Goal: Task Accomplishment & Management: Use online tool/utility

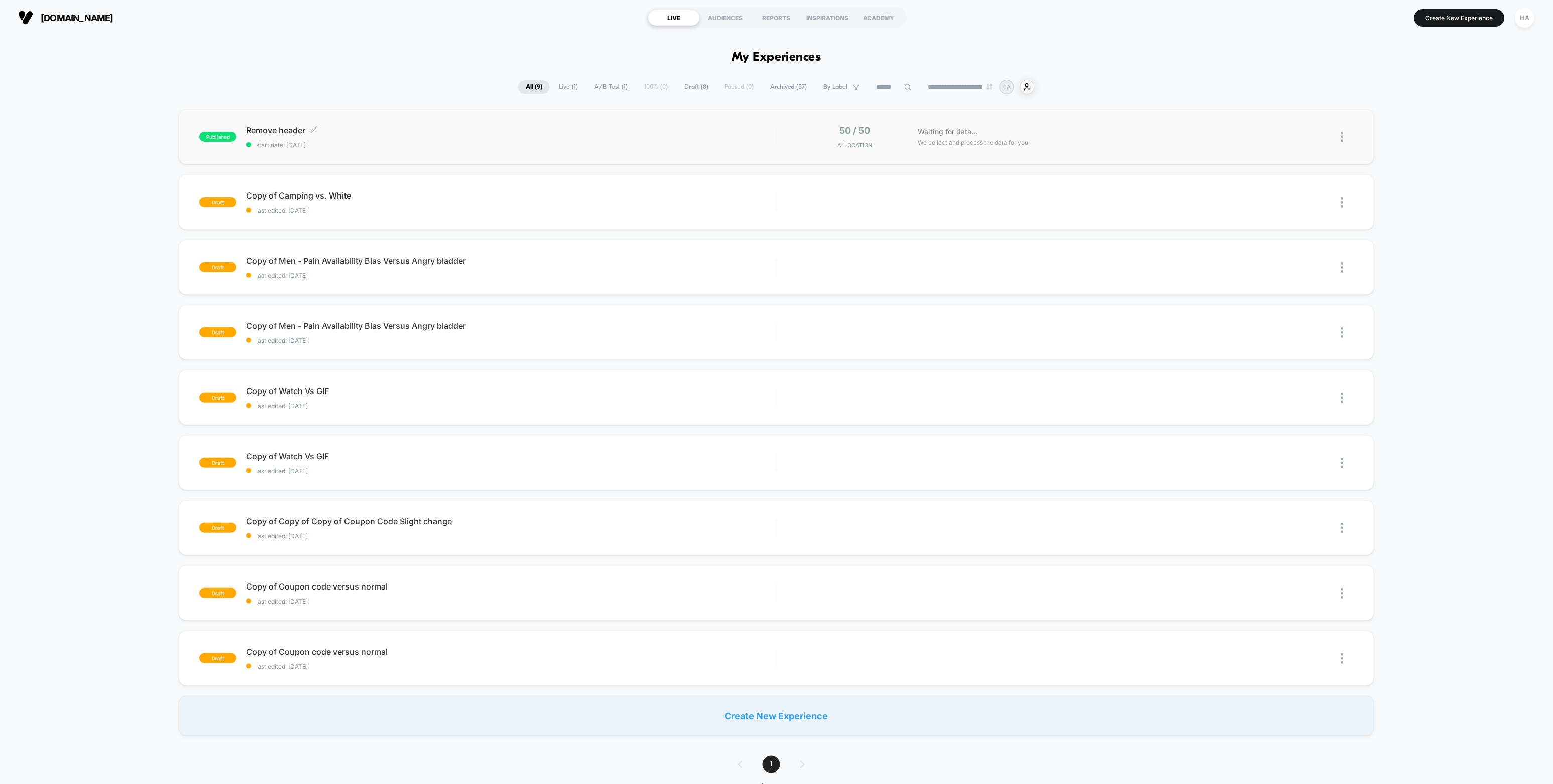
click at [358, 142] on span "start date: [DATE]" at bounding box center [511, 145] width 530 height 7
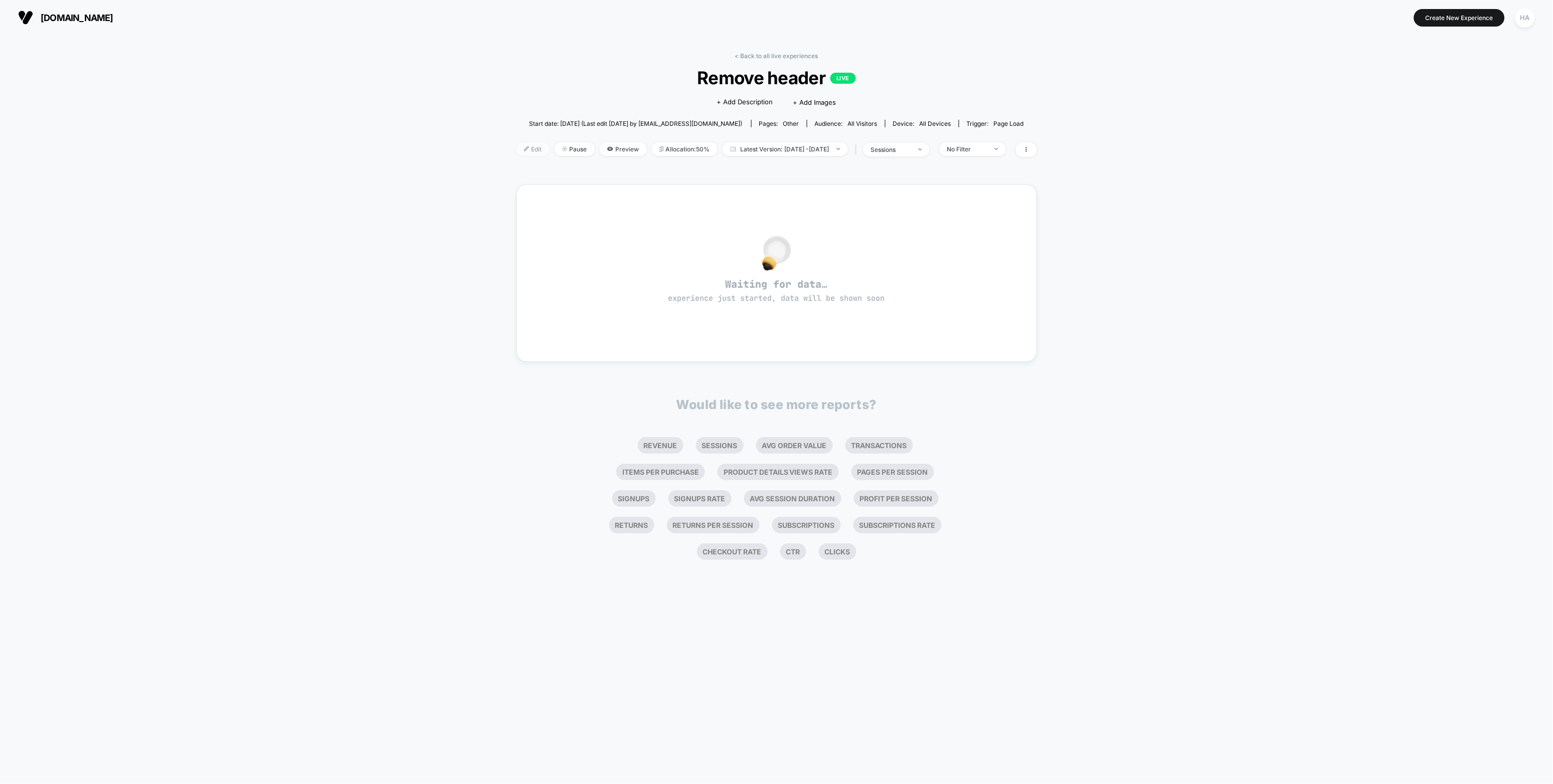
click at [517, 152] on span "Edit" at bounding box center [533, 149] width 33 height 13
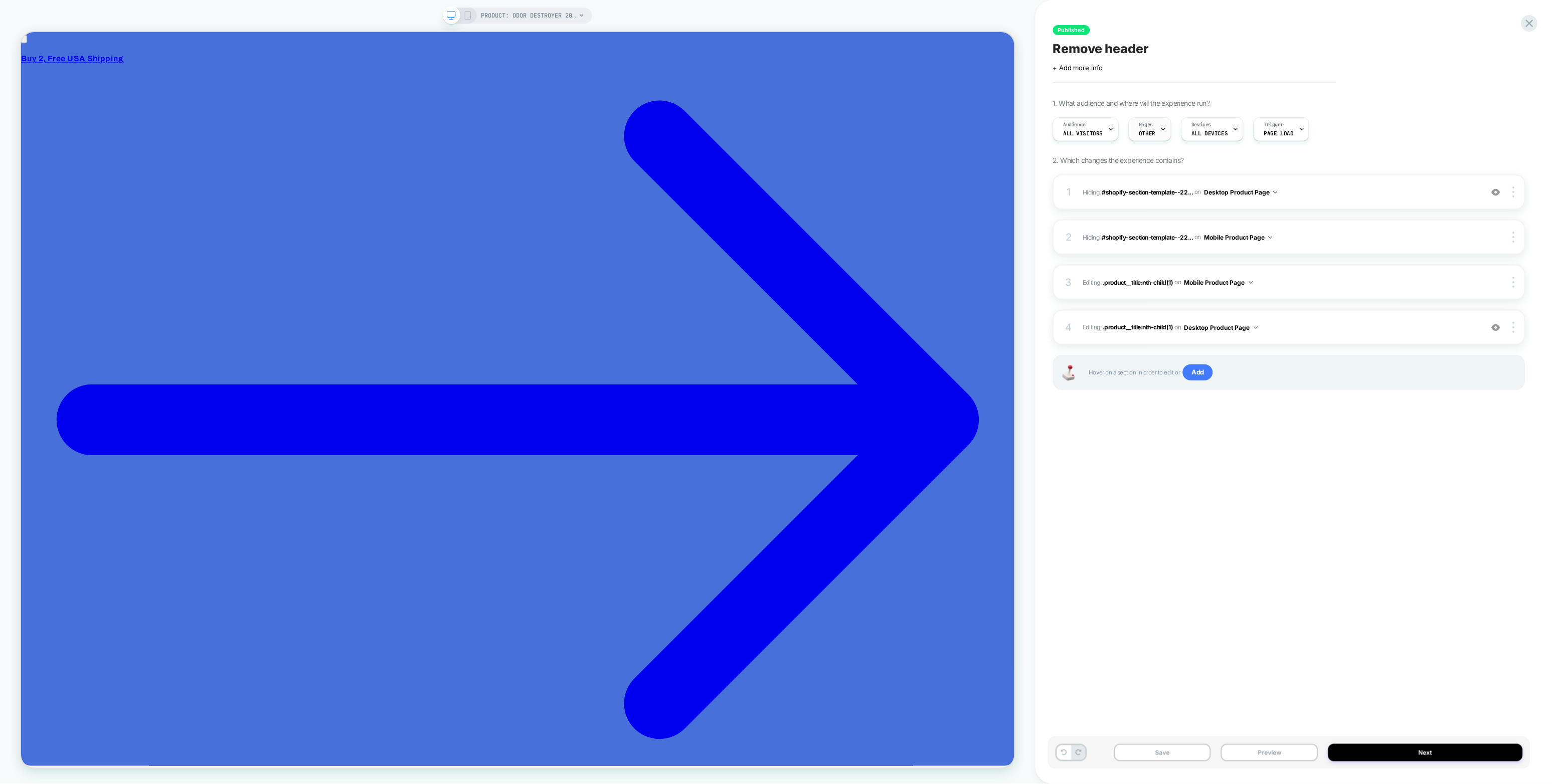
click at [1152, 127] on div "Pages OTHER" at bounding box center [1147, 128] width 37 height 22
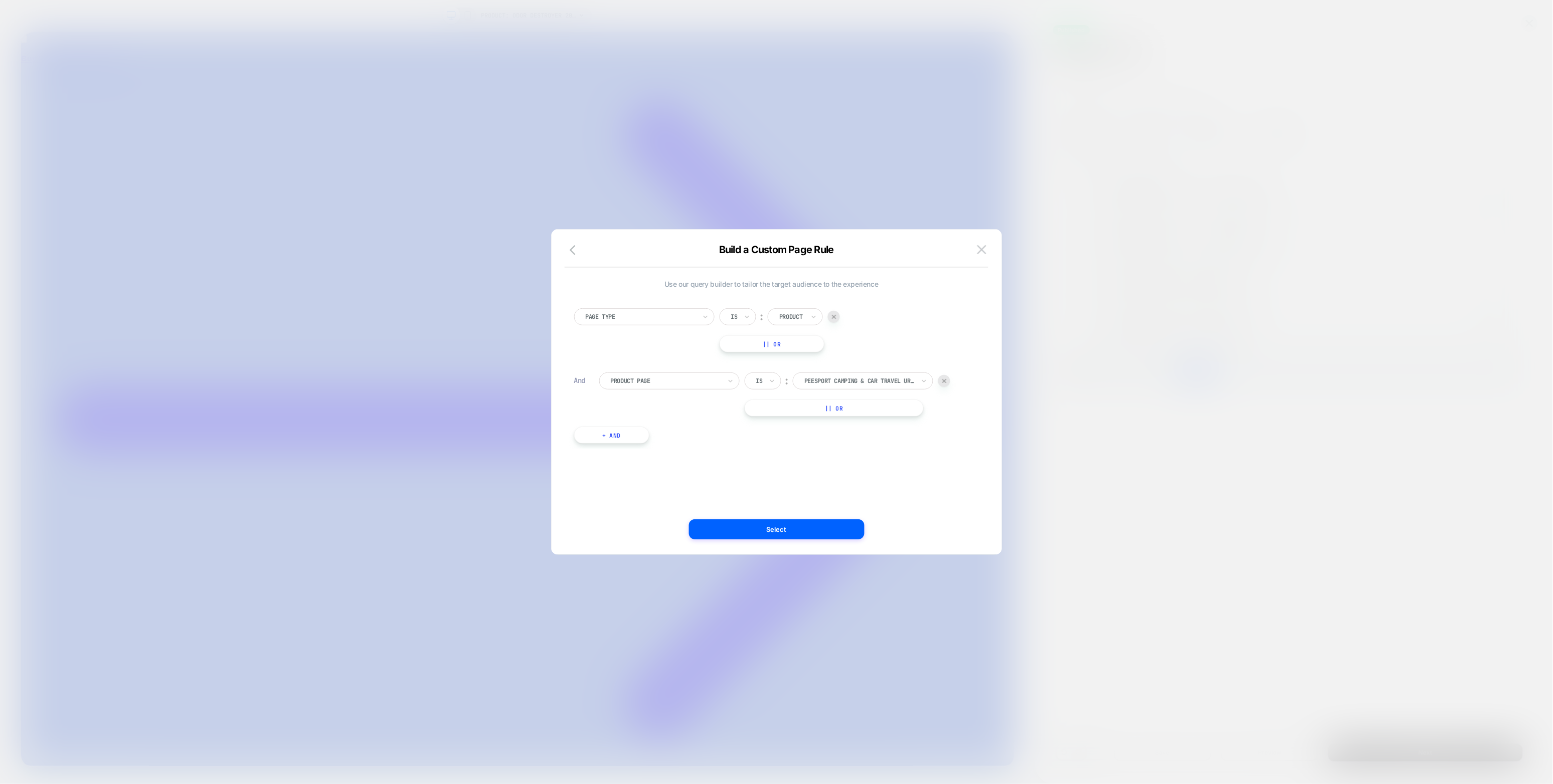
click at [629, 434] on button "+ And" at bounding box center [611, 435] width 75 height 17
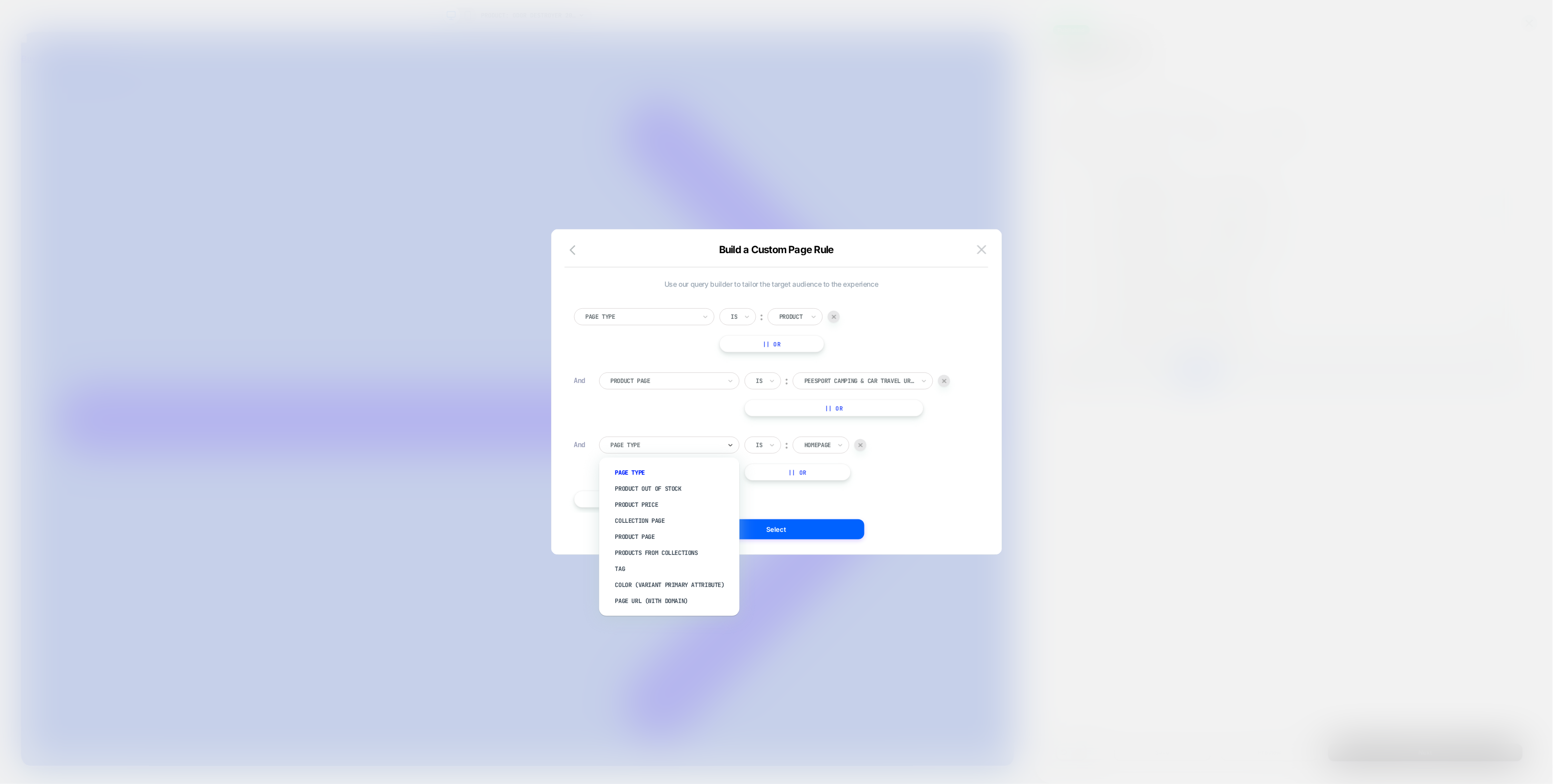
click at [703, 444] on div at bounding box center [666, 445] width 110 height 9
click at [622, 404] on div "Product Page Is ︰ PeeSport Camping & Car Travel Urinal [portable bottle for men…" at bounding box center [784, 394] width 370 height 44
select select "**********"
click at [862, 443] on img at bounding box center [860, 445] width 4 height 4
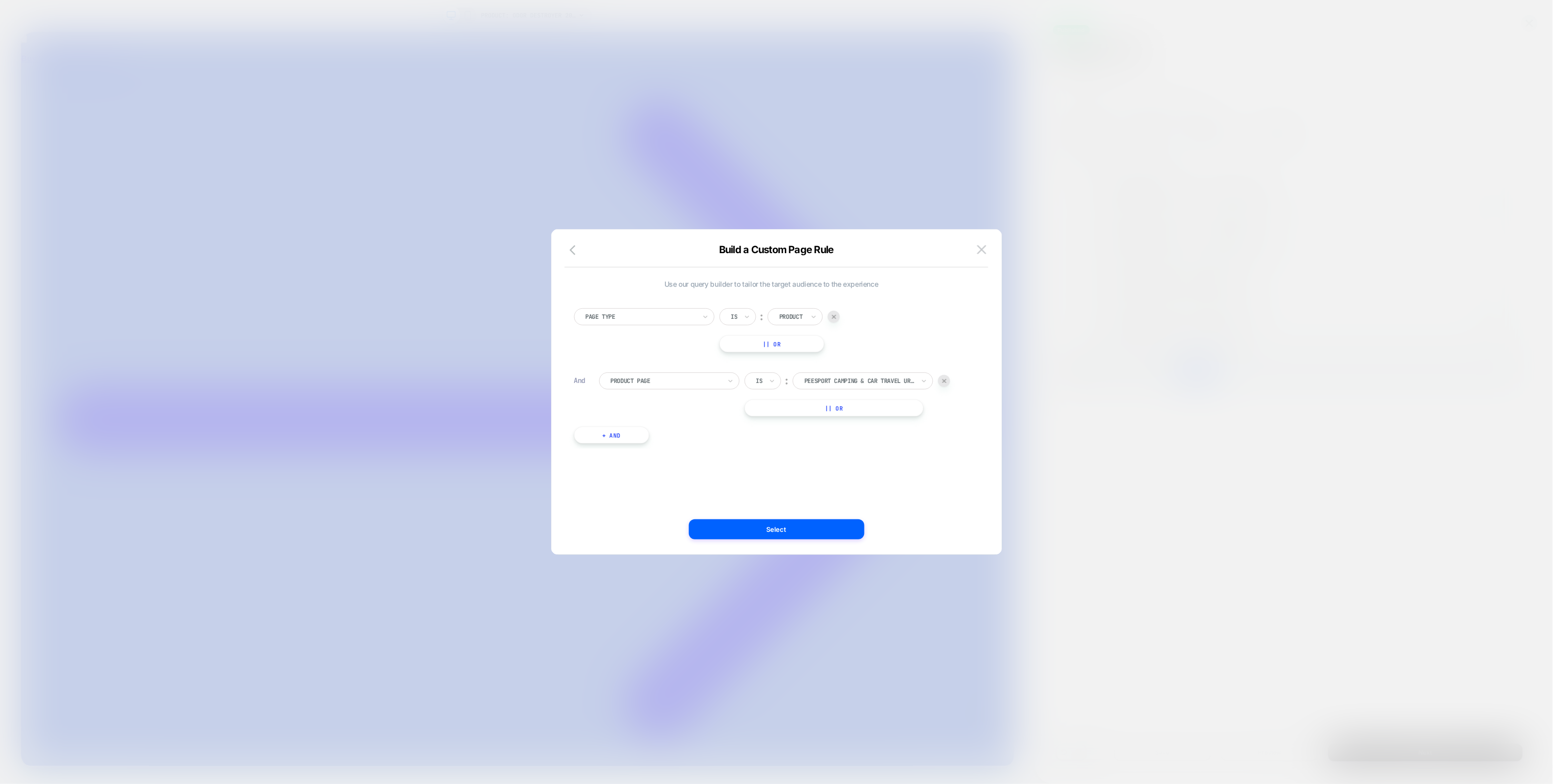
click at [826, 413] on button "|| Or" at bounding box center [834, 408] width 179 height 17
click at [828, 412] on div at bounding box center [859, 408] width 110 height 9
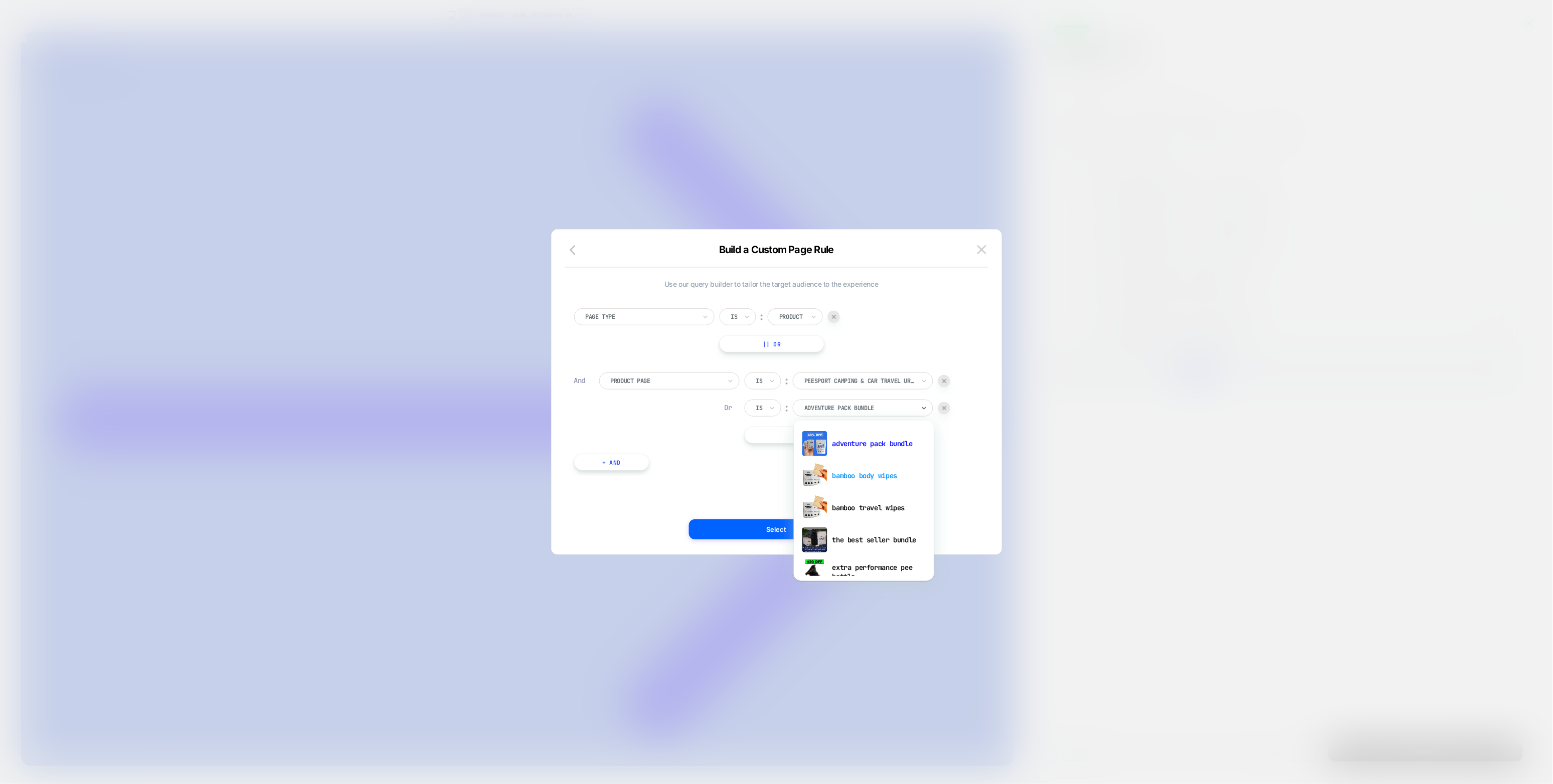
scroll to position [245, 0]
click at [863, 494] on div "PeeSport Camping & Car Travel Urinal [the pee bottle]" at bounding box center [864, 491] width 130 height 34
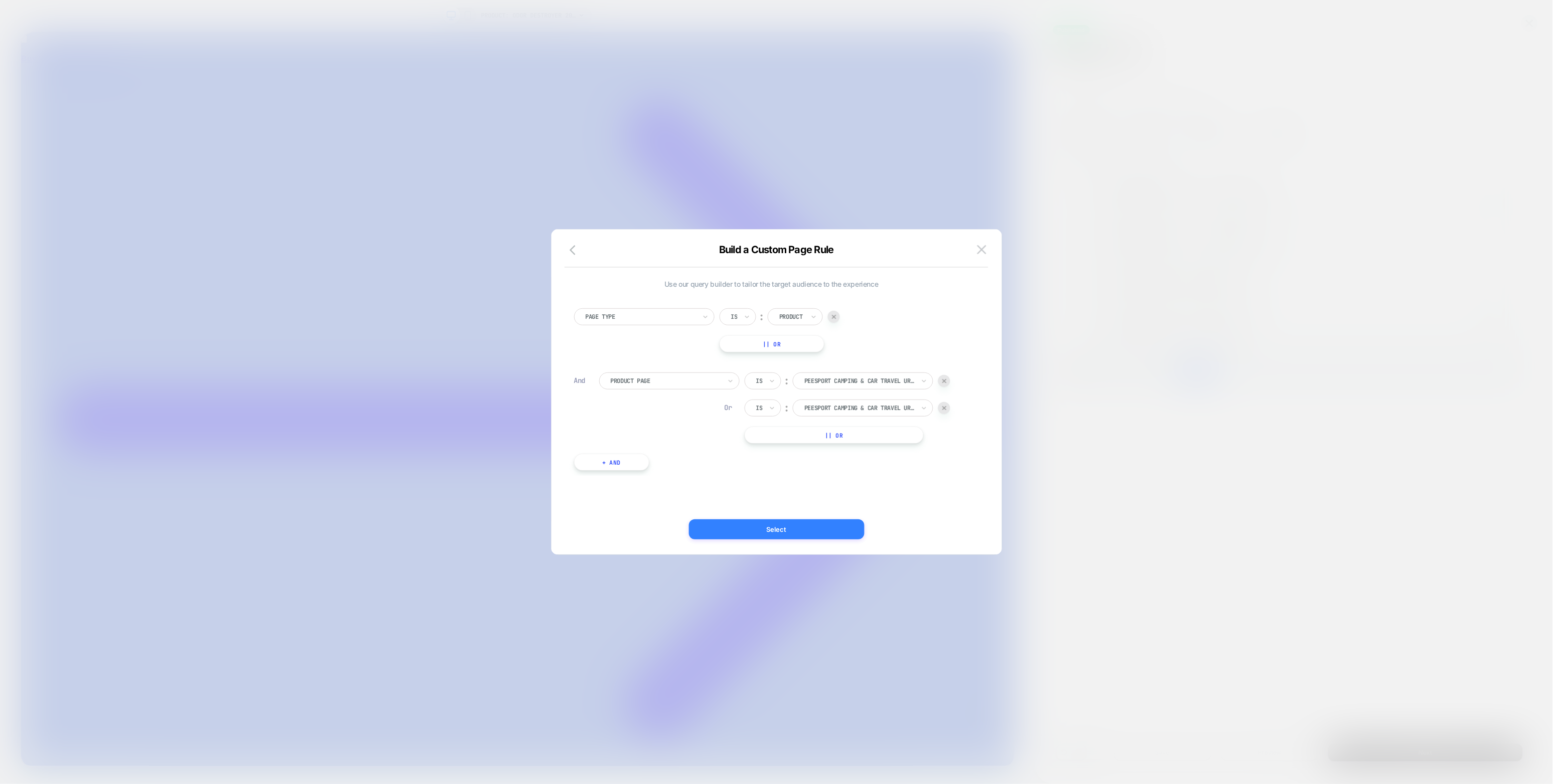
click at [816, 532] on button "Select" at bounding box center [776, 529] width 175 height 20
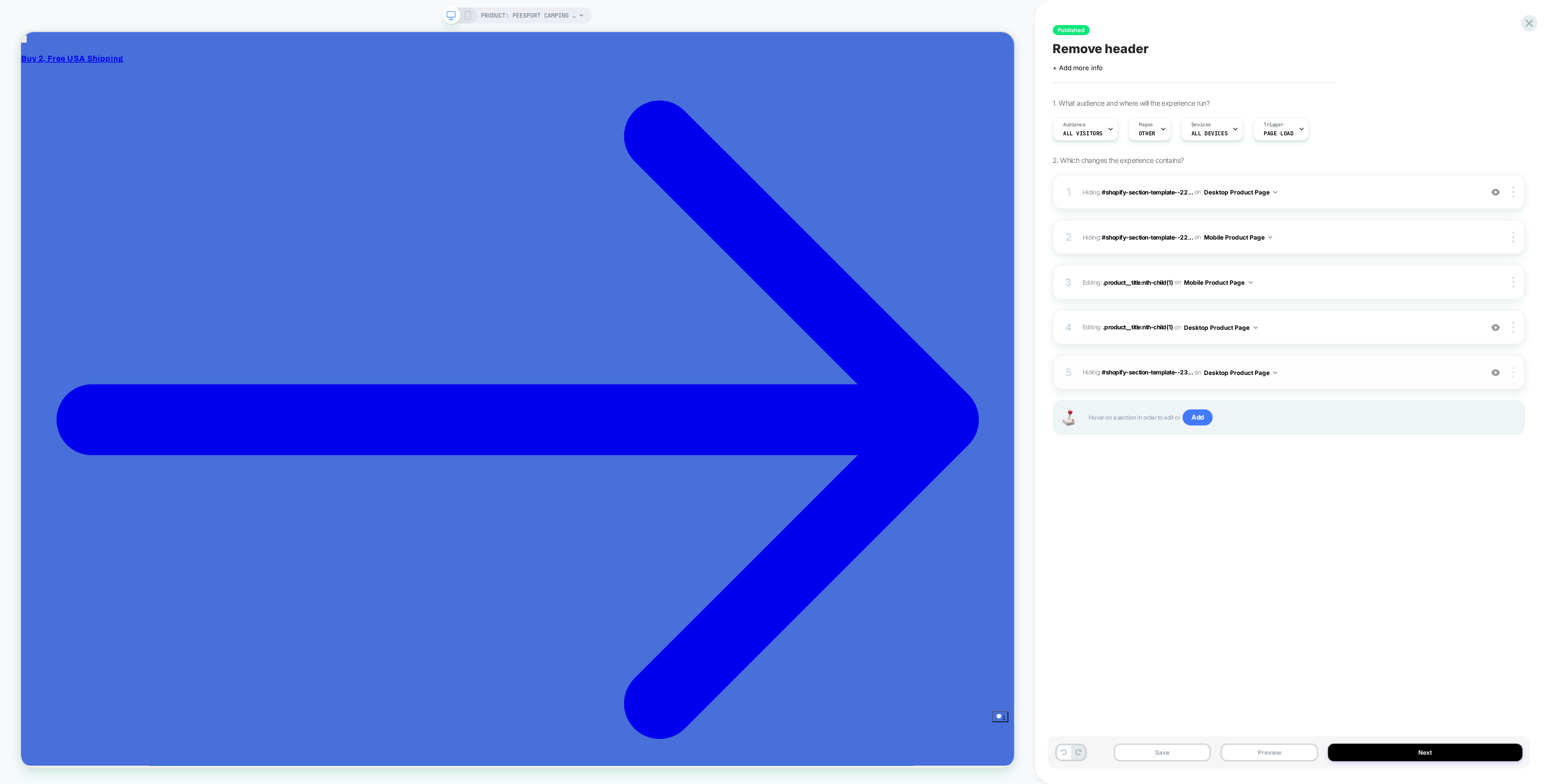
click at [1513, 374] on img at bounding box center [1513, 372] width 2 height 11
click at [1453, 404] on div "Copy to Mobile" at bounding box center [1456, 400] width 89 height 28
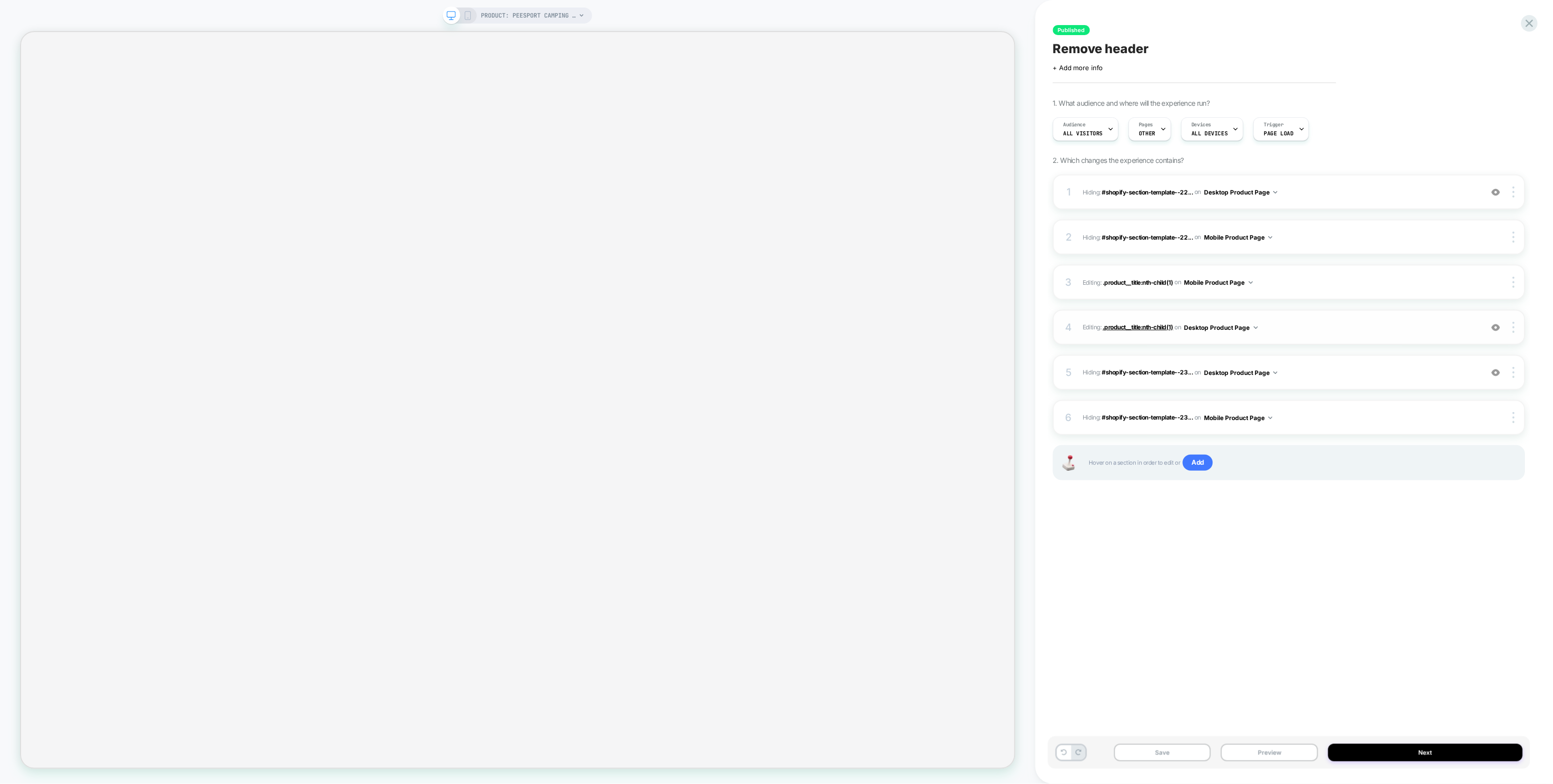
select select "**********"
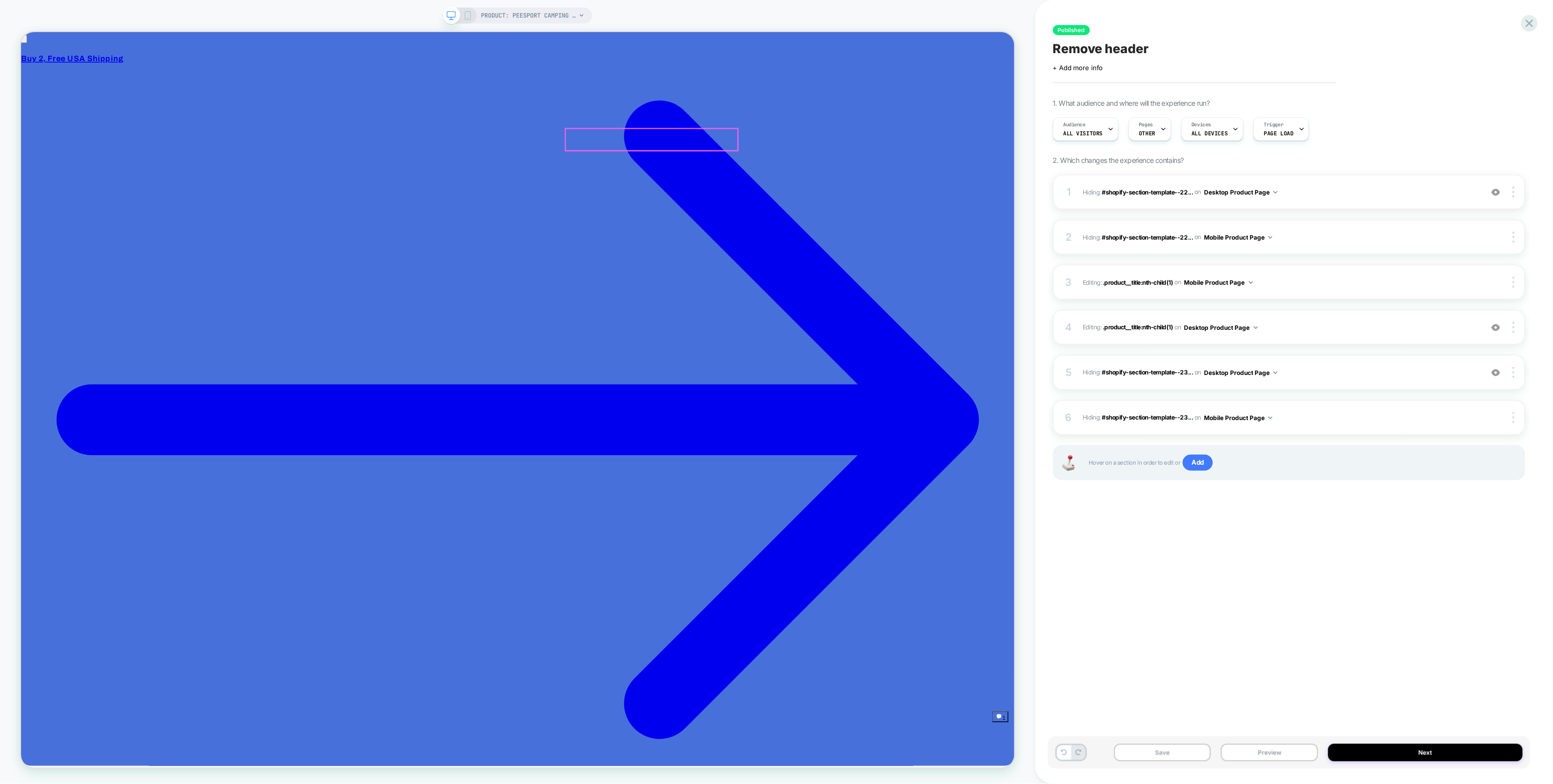
scroll to position [0, 0]
click at [801, 180] on div at bounding box center [862, 175] width 230 height 29
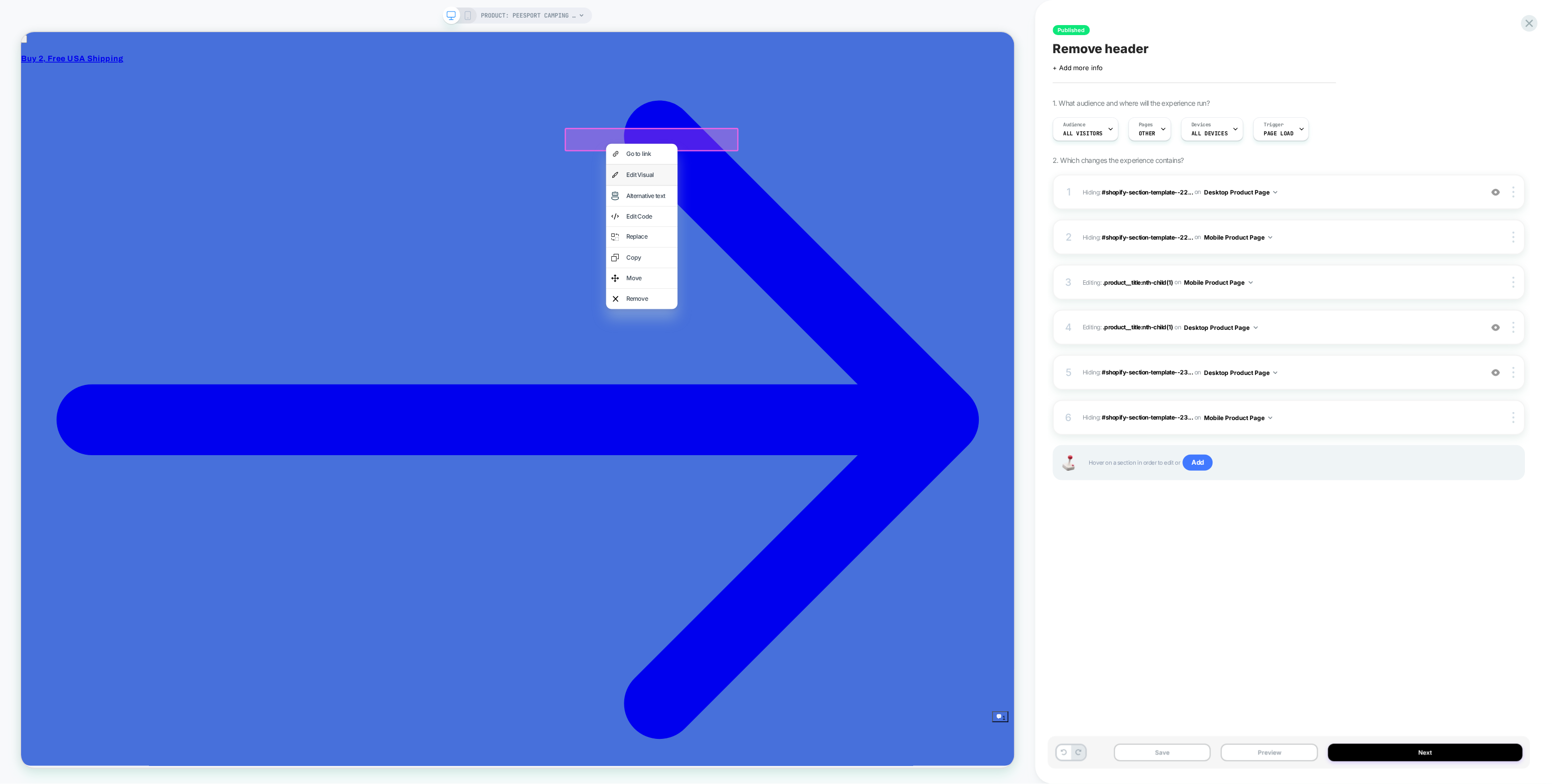
click at [826, 221] on div "Edit Visual" at bounding box center [848, 222] width 95 height 27
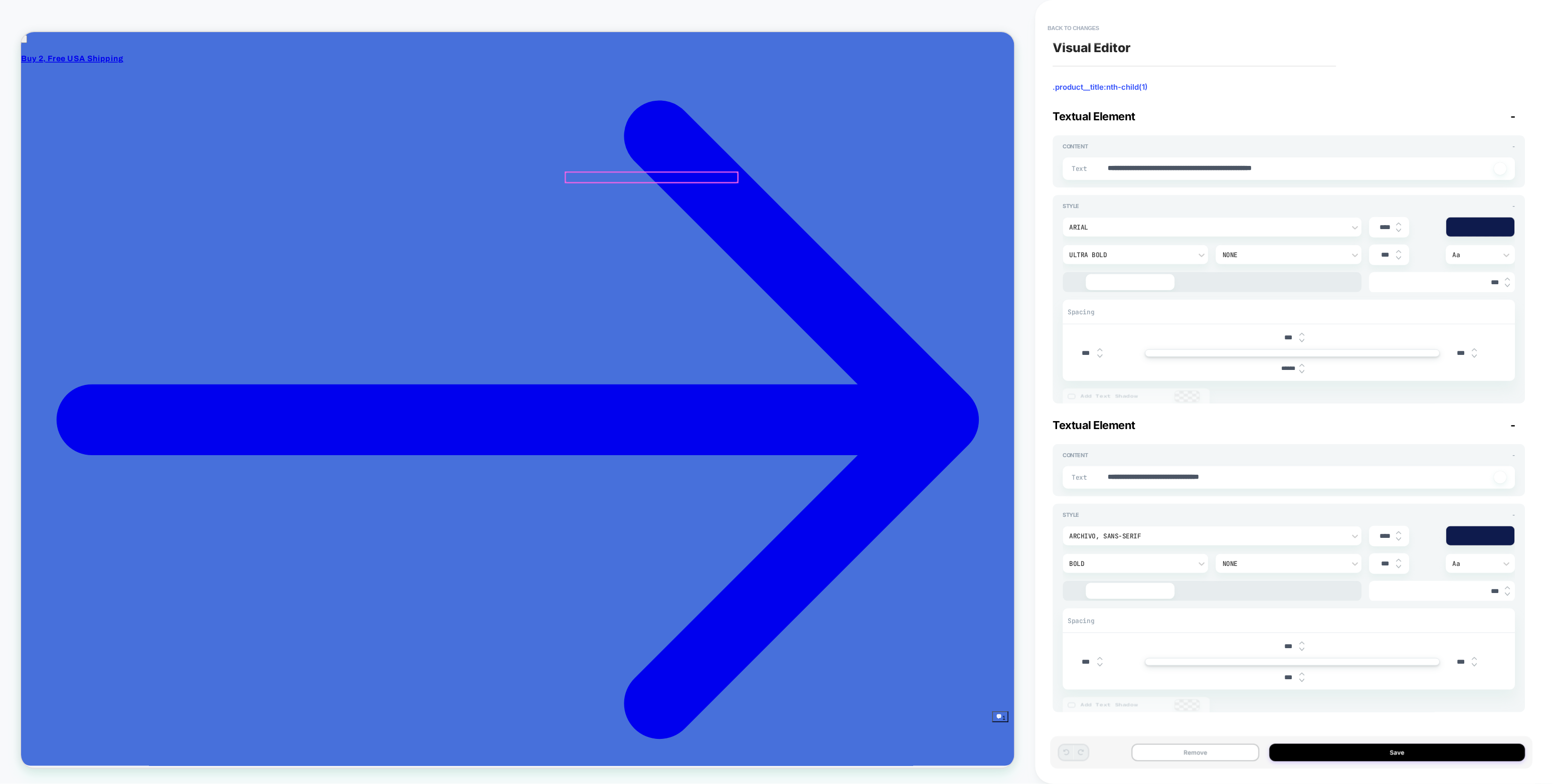
type textarea "*"
click at [1064, 22] on button "Back to changes" at bounding box center [1074, 28] width 61 height 16
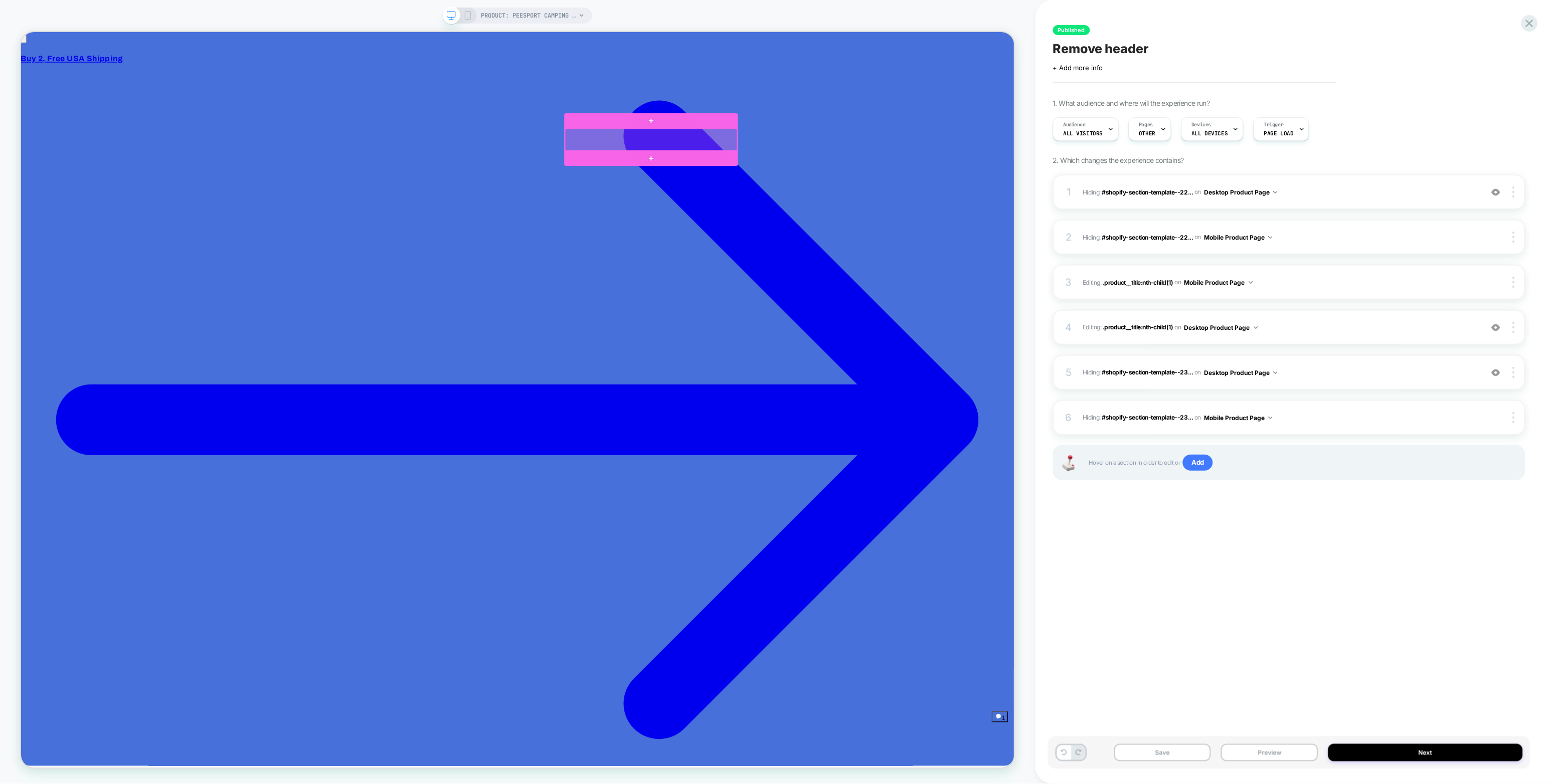
click at [919, 160] on div at bounding box center [861, 175] width 230 height 29
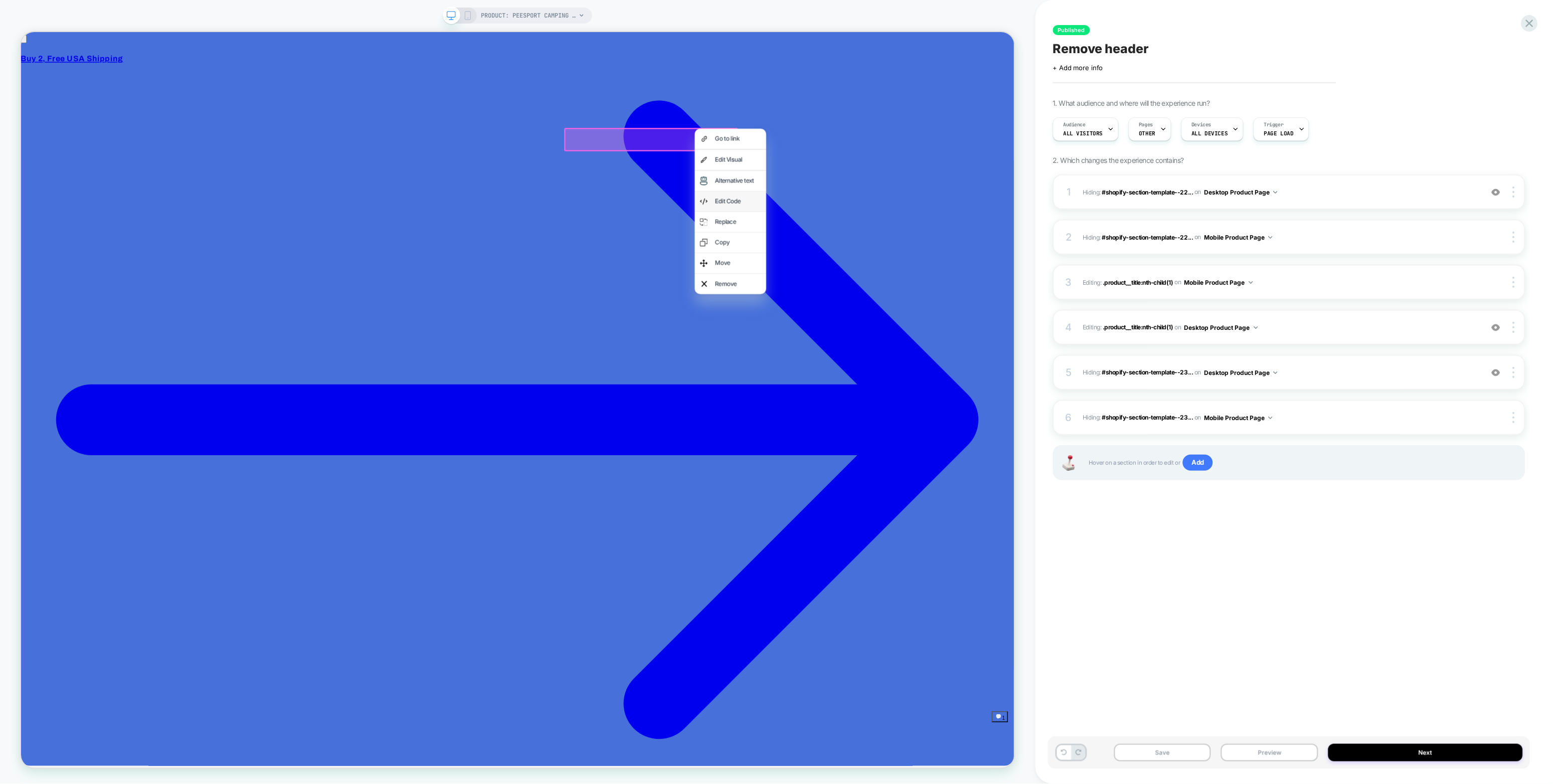
click at [942, 245] on div "Edit Code" at bounding box center [967, 257] width 95 height 27
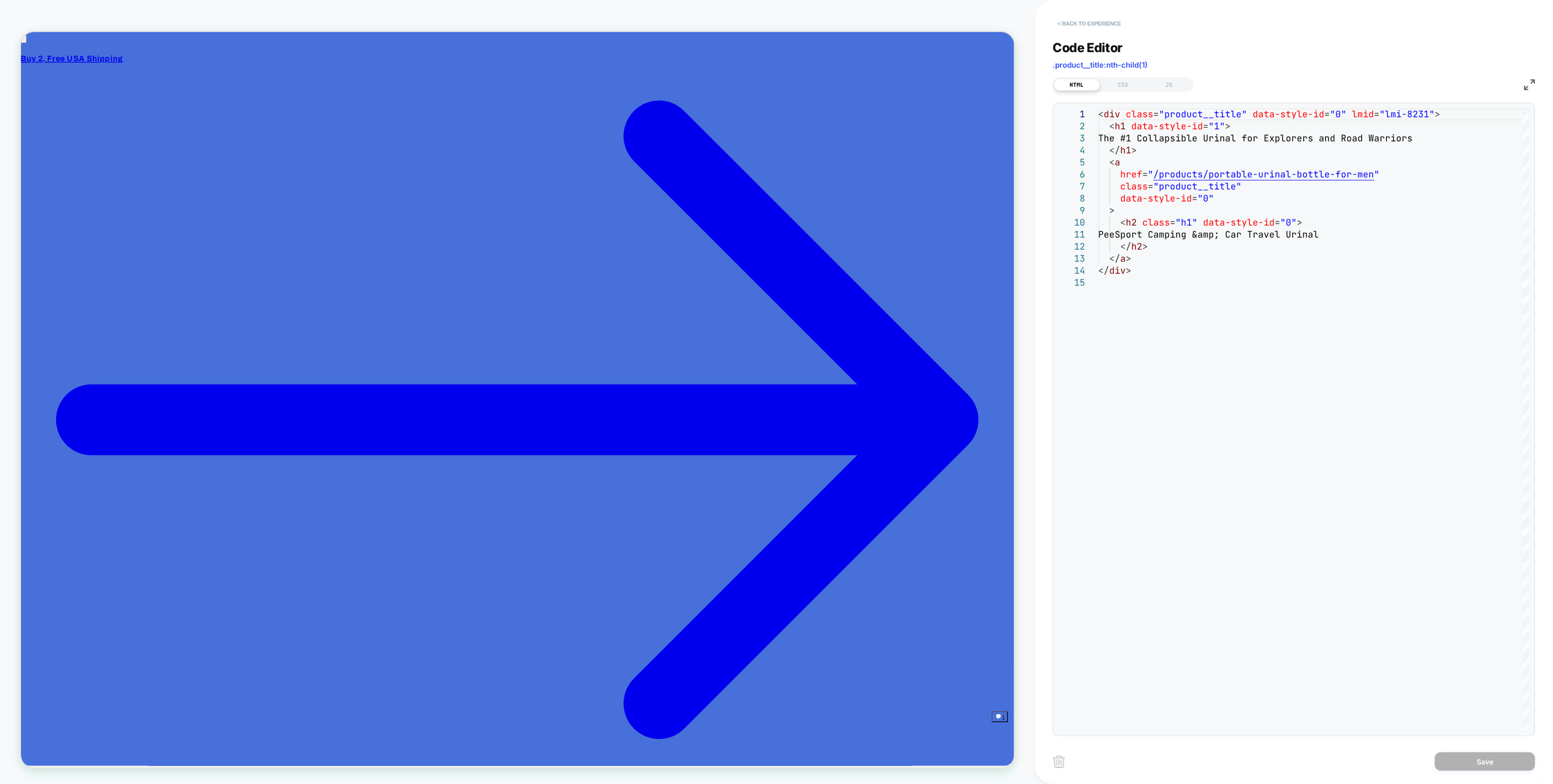
click at [1098, 19] on button "< Back to experience" at bounding box center [1089, 24] width 73 height 16
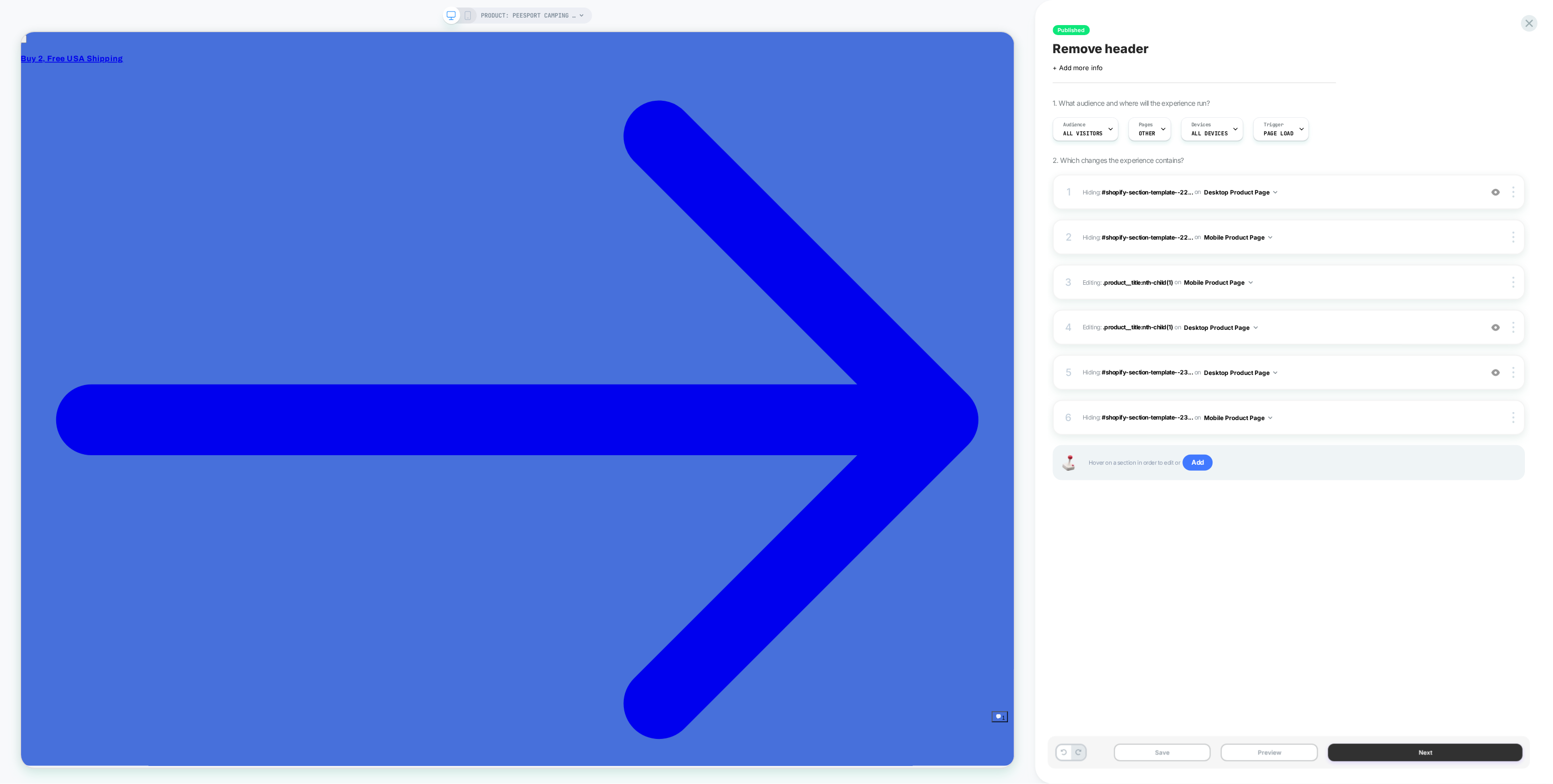
click at [1448, 747] on button "Next" at bounding box center [1425, 752] width 195 height 17
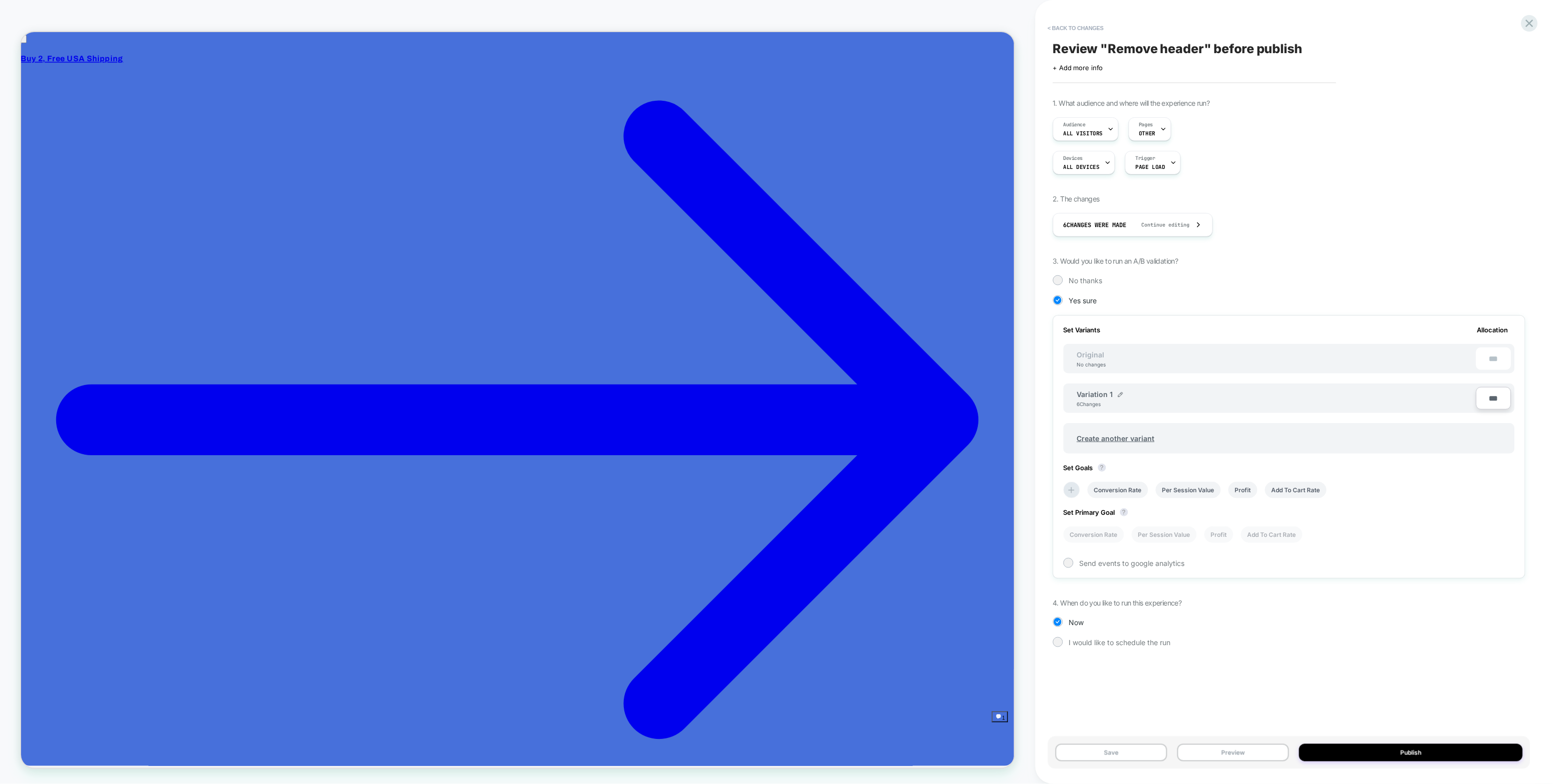
click at [1448, 747] on button "Publish" at bounding box center [1411, 752] width 224 height 17
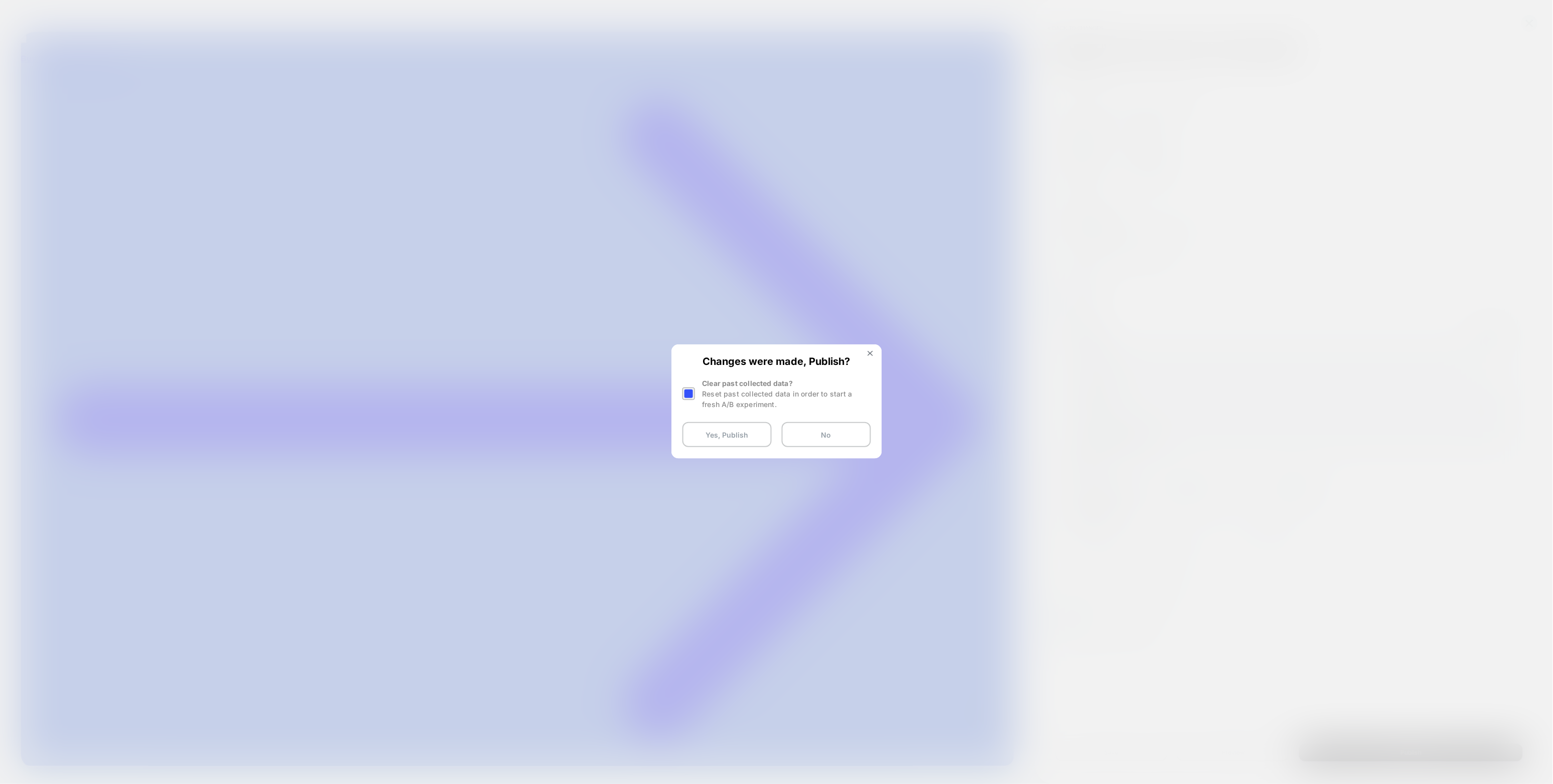
click at [714, 391] on div "Reset past collected data in order to start a fresh A/B experiment." at bounding box center [786, 399] width 168 height 21
click at [686, 390] on div at bounding box center [688, 394] width 13 height 13
click at [713, 431] on button "Yes, Publish" at bounding box center [727, 434] width 89 height 25
